Goal: Information Seeking & Learning: Learn about a topic

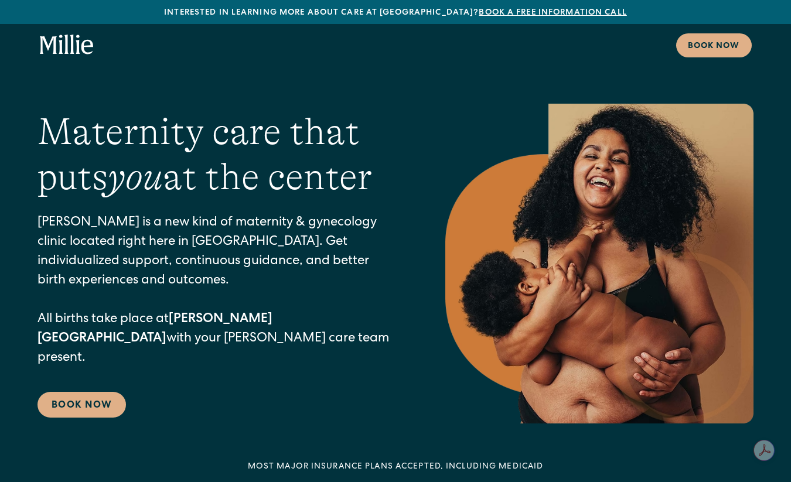
click at [66, 42] on icon "home" at bounding box center [66, 44] width 4 height 19
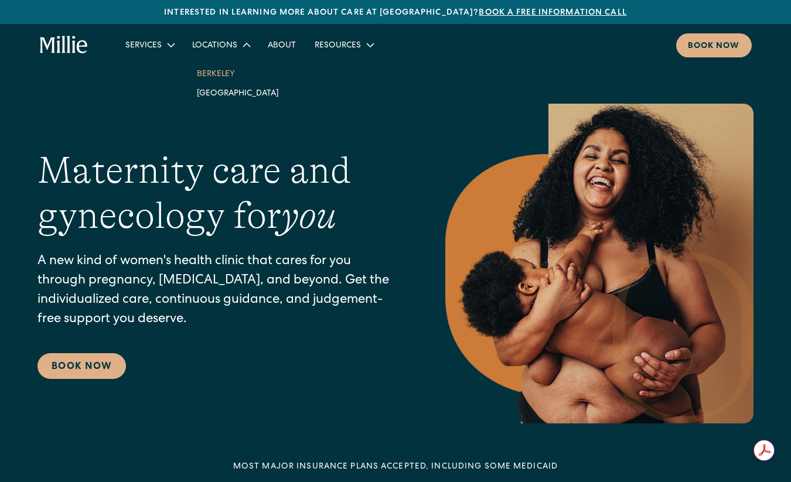
click at [218, 69] on link "Berkeley" at bounding box center [238, 73] width 101 height 19
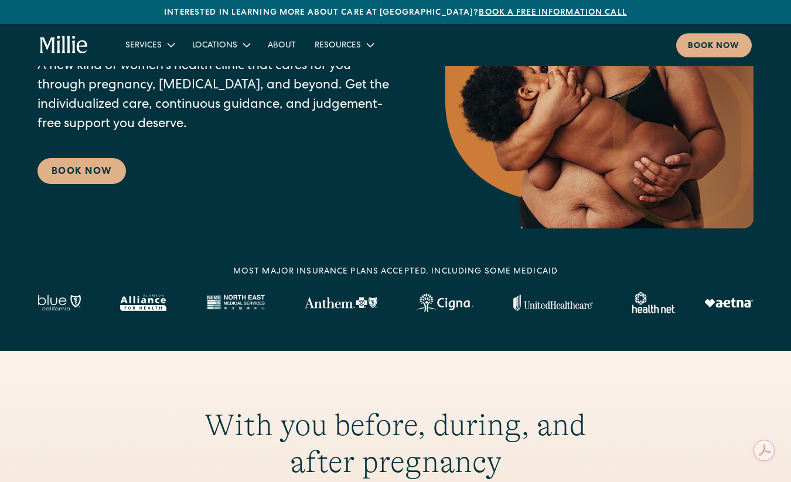
scroll to position [199, 0]
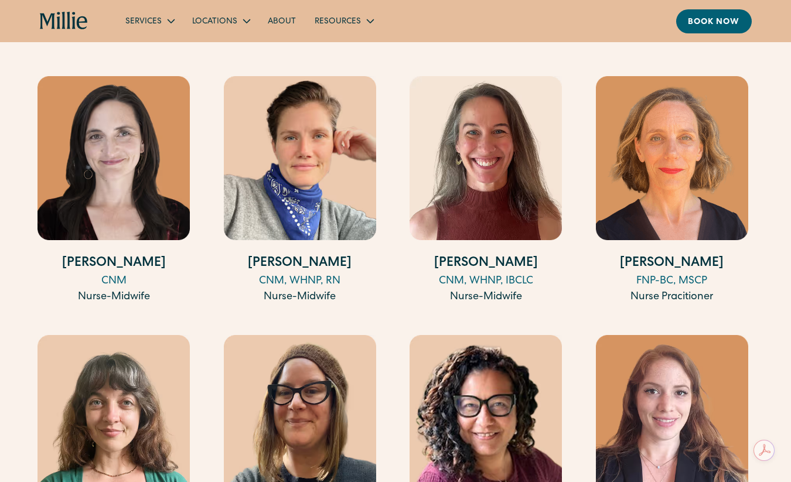
scroll to position [1348, 0]
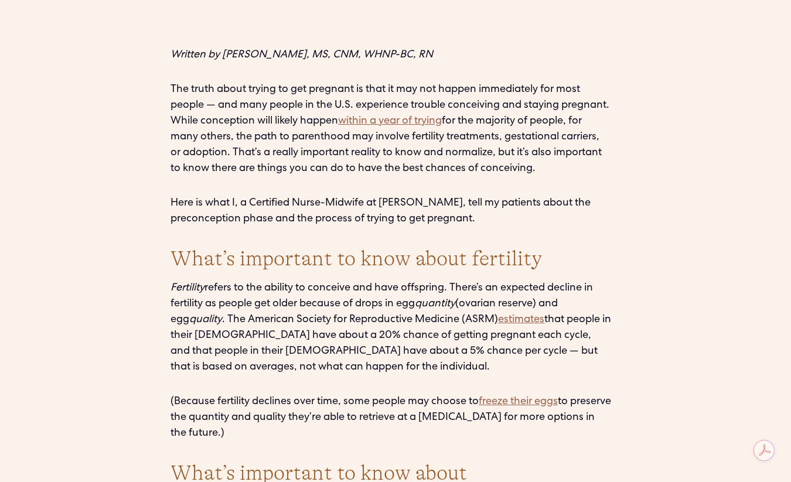
scroll to position [952, 0]
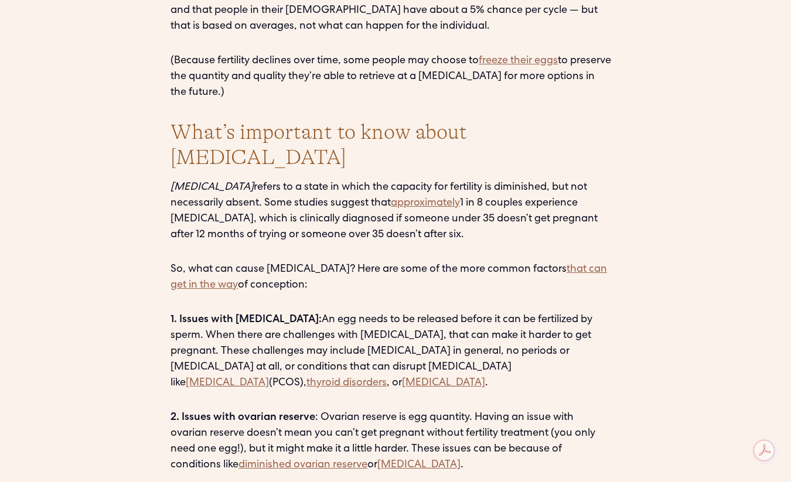
scroll to position [1290, 0]
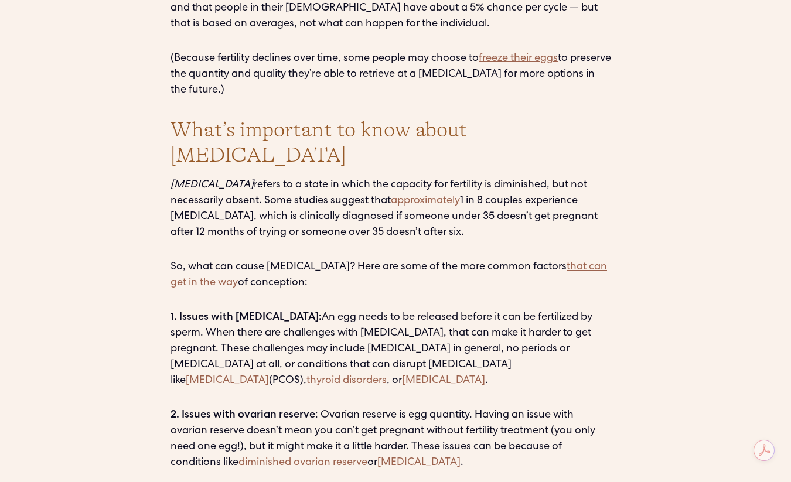
click at [283, 260] on p "So, what can cause infertility? Here are some of the more common factors that c…" at bounding box center [396, 276] width 450 height 32
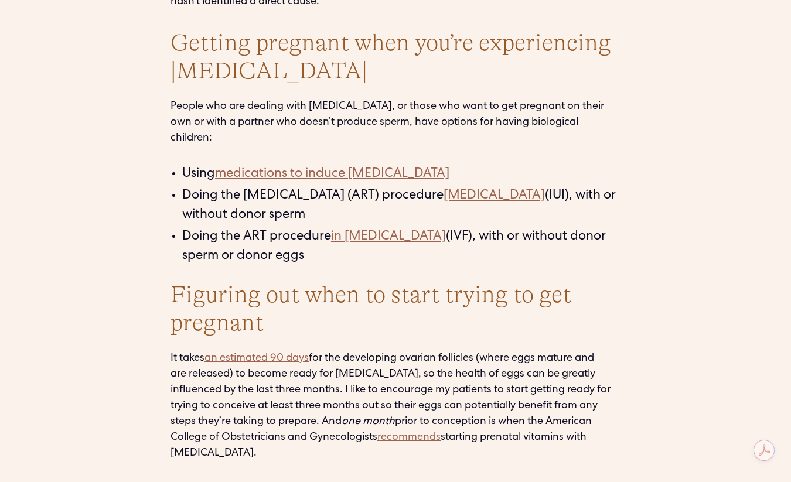
scroll to position [2033, 0]
click at [349, 359] on p "It takes an estimated 90 days for the developing ovarian follicles (where eggs …" at bounding box center [396, 406] width 450 height 111
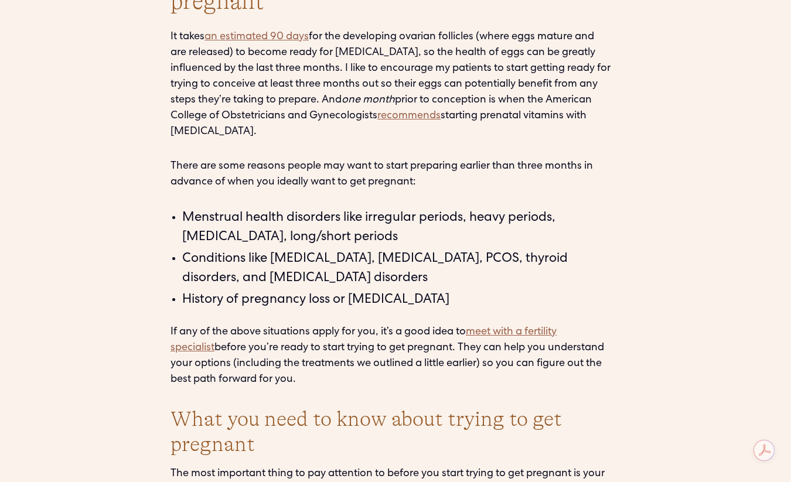
scroll to position [2355, 0]
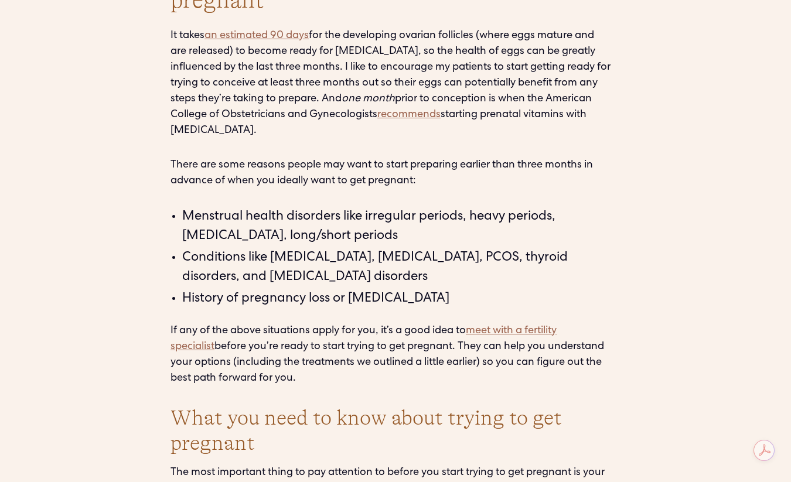
click at [297, 406] on h2 "What you need to know about trying to get pregnant" at bounding box center [396, 431] width 450 height 50
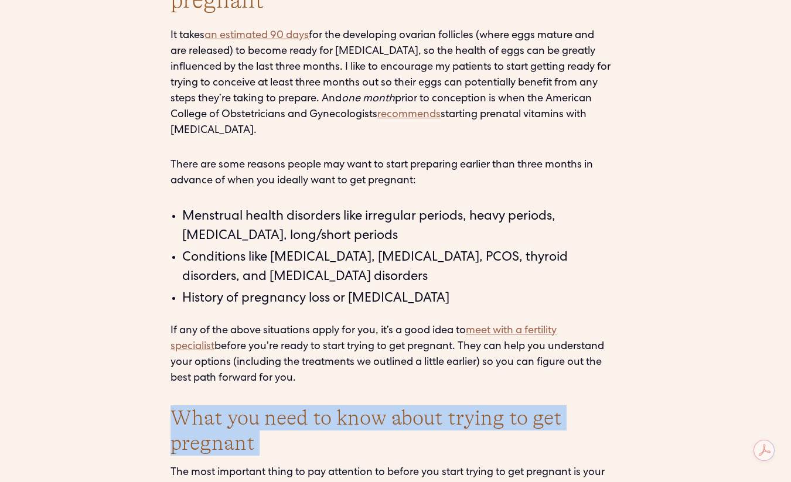
click at [297, 406] on h2 "What you need to know about trying to get pregnant" at bounding box center [396, 431] width 450 height 50
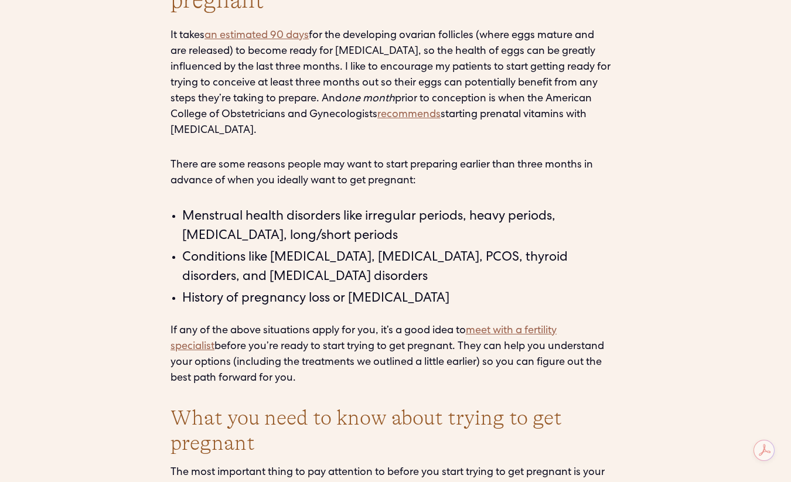
click at [329, 324] on p "If any of the above situations apply for you, it’s a good idea to meet with a f…" at bounding box center [396, 355] width 450 height 63
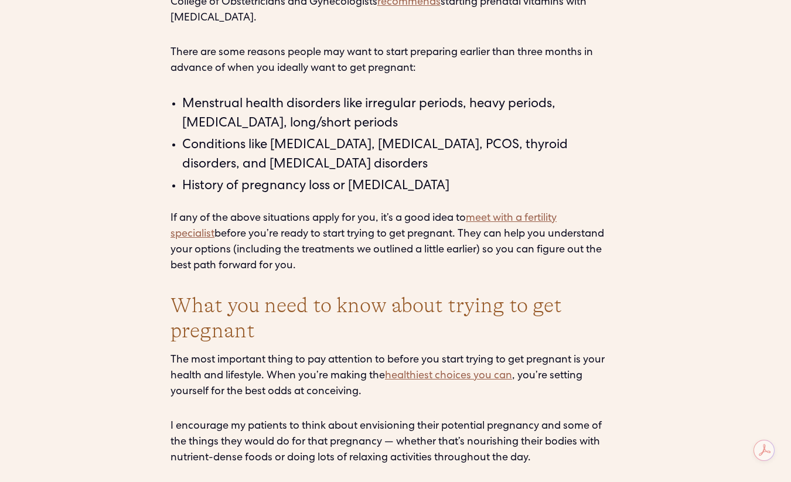
scroll to position [2468, 0]
click at [329, 352] on p "The most important thing to pay attention to before you start trying to get pre…" at bounding box center [396, 375] width 450 height 47
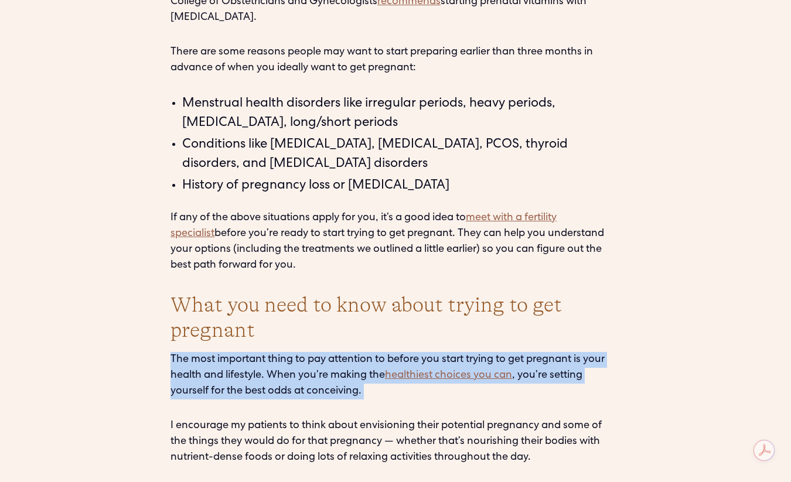
click at [329, 352] on p "The most important thing to pay attention to before you start trying to get pre…" at bounding box center [396, 375] width 450 height 47
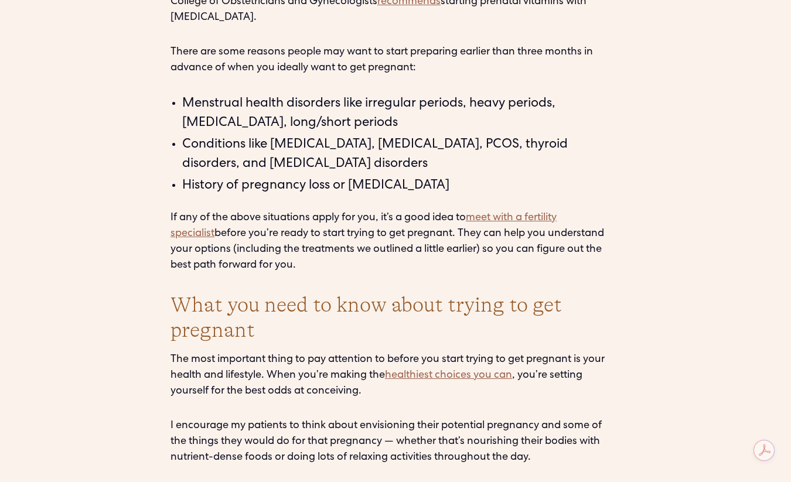
click at [300, 352] on p "The most important thing to pay attention to before you start trying to get pre…" at bounding box center [396, 375] width 450 height 47
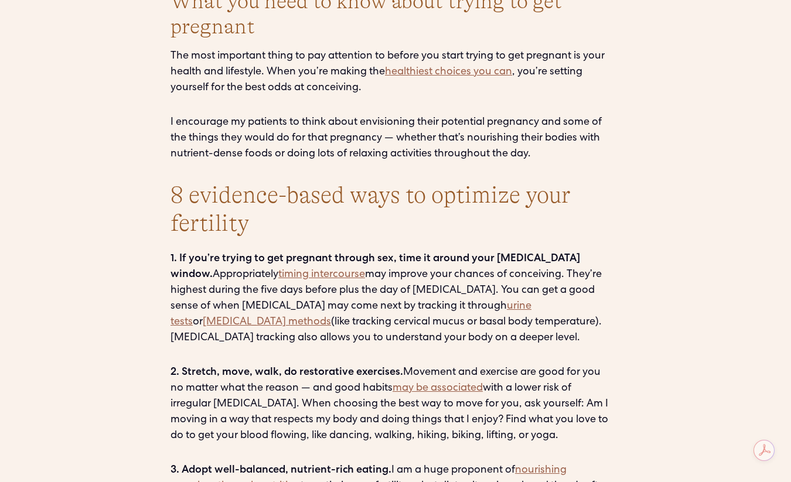
scroll to position [2773, 0]
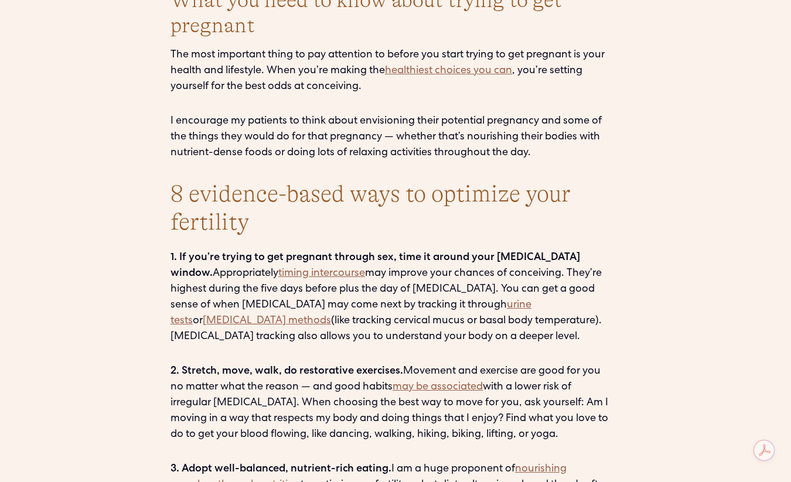
click at [362, 364] on p "‍ 2. Stretch, move, walk, do restorative exercises. Movement and exercise are g…" at bounding box center [396, 403] width 450 height 79
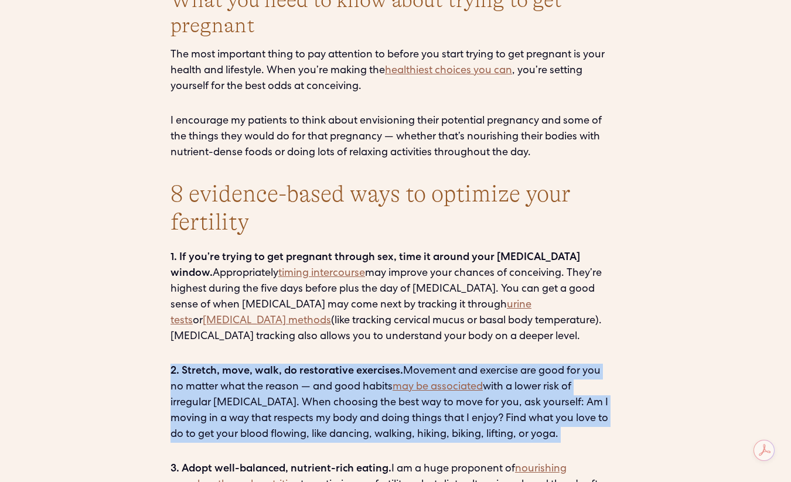
click at [362, 364] on p "‍ 2. Stretch, move, walk, do restorative exercises. Movement and exercise are g…" at bounding box center [396, 403] width 450 height 79
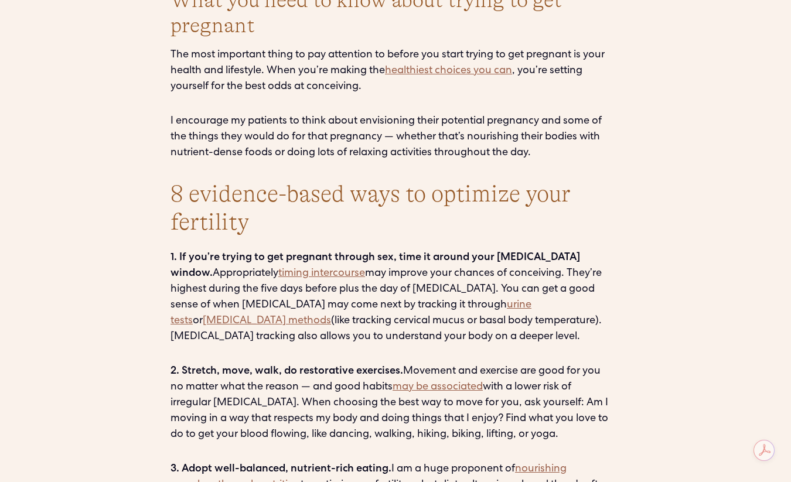
click at [329, 364] on p "‍ 2. Stretch, move, walk, do restorative exercises. Movement and exercise are g…" at bounding box center [396, 403] width 450 height 79
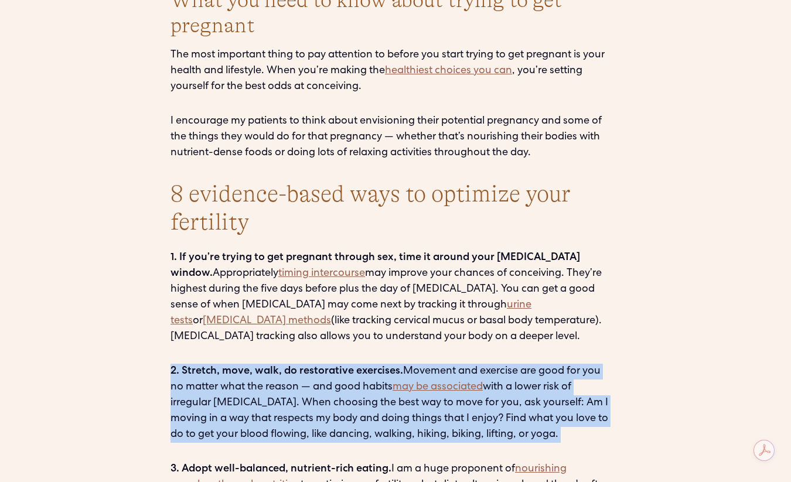
click at [329, 364] on p "‍ 2. Stretch, move, walk, do restorative exercises. Movement and exercise are g…" at bounding box center [396, 403] width 450 height 79
click at [341, 364] on p "‍ 2. Stretch, move, walk, do restorative exercises. Movement and exercise are g…" at bounding box center [396, 403] width 450 height 79
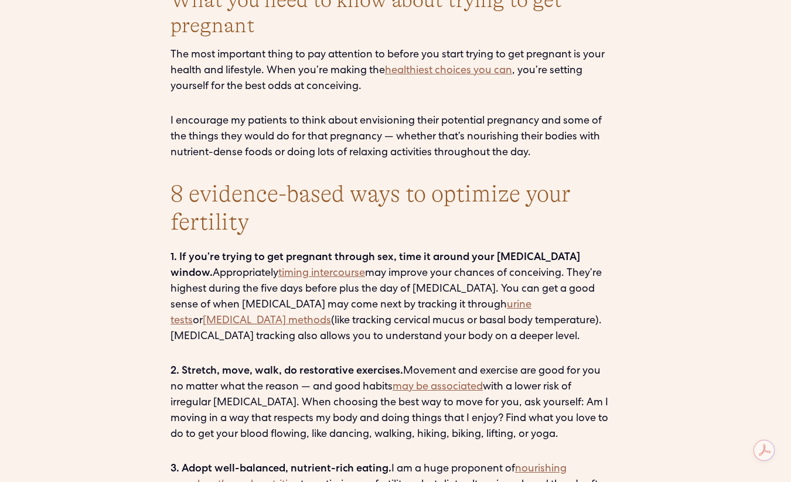
click at [285, 364] on p "‍ 2. Stretch, move, walk, do restorative exercises. Movement and exercise are g…" at bounding box center [396, 403] width 450 height 79
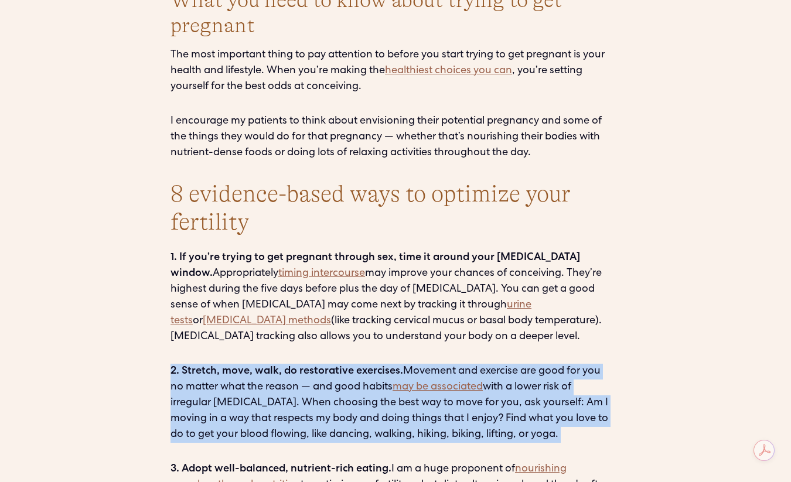
click at [285, 364] on p "‍ 2. Stretch, move, walk, do restorative exercises. Movement and exercise are g…" at bounding box center [396, 403] width 450 height 79
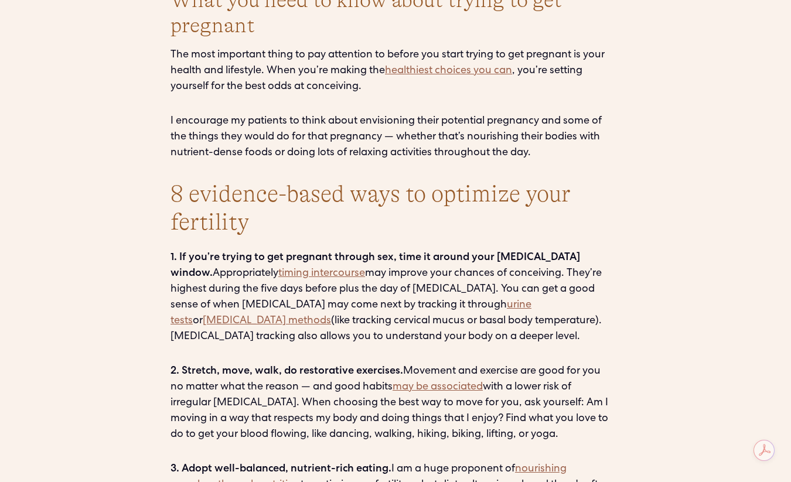
click at [328, 364] on p "‍ 2. Stretch, move, walk, do restorative exercises. Movement and exercise are g…" at bounding box center [396, 403] width 450 height 79
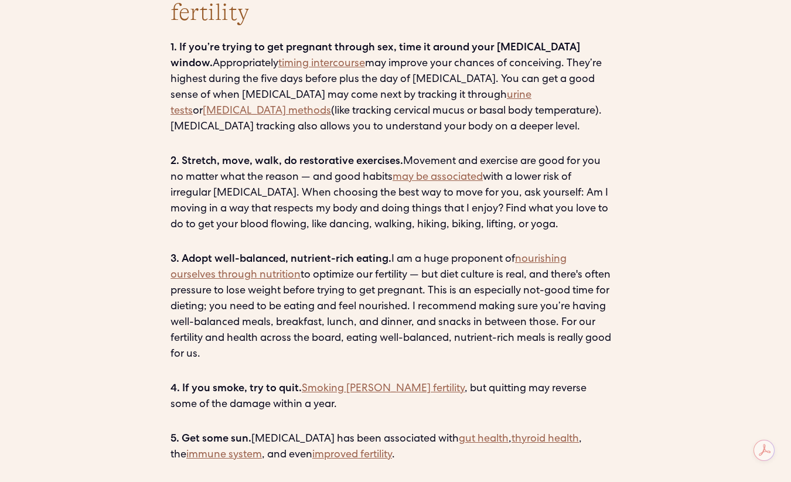
scroll to position [2988, 0]
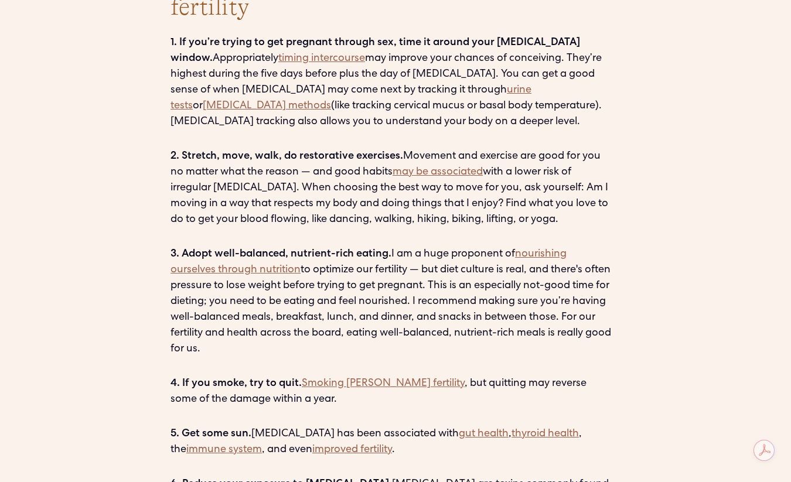
click at [377, 251] on p "‍ 3. Adopt well-balanced, nutrient-rich eating. I am a huge proponent of nouris…" at bounding box center [396, 302] width 450 height 111
click at [341, 379] on link "Smoking harms fertility" at bounding box center [383, 384] width 163 height 11
